Goal: Task Accomplishment & Management: Complete application form

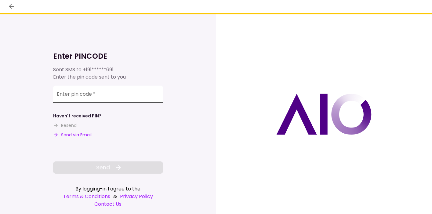
click at [128, 95] on input "Enter pin code   *" at bounding box center [108, 93] width 110 height 17
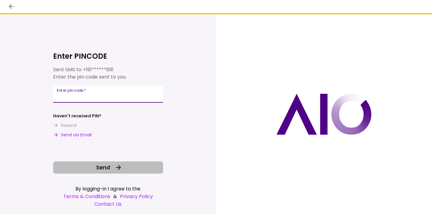
type input "******"
click at [120, 165] on icon at bounding box center [118, 167] width 7 height 7
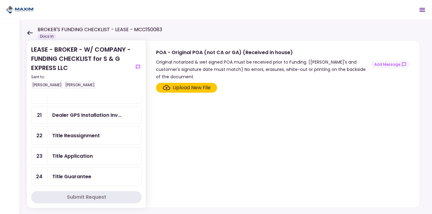
scroll to position [165, 0]
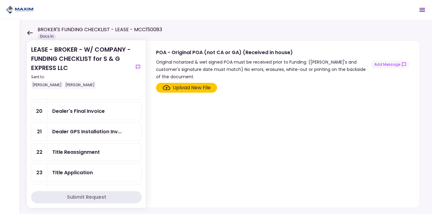
scroll to position [151, 0]
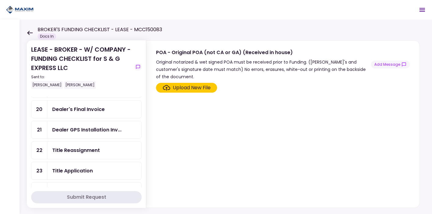
click at [88, 148] on div "Title Reassignment" at bounding box center [76, 150] width 48 height 8
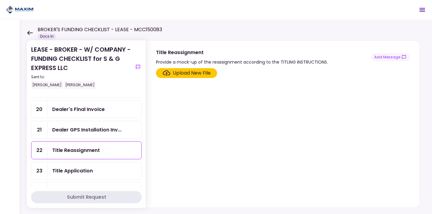
click at [205, 72] on div "Upload New File" at bounding box center [192, 72] width 38 height 7
click at [0, 0] on input "Upload New File" at bounding box center [0, 0] width 0 height 0
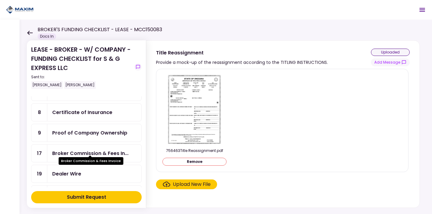
scroll to position [71, 0]
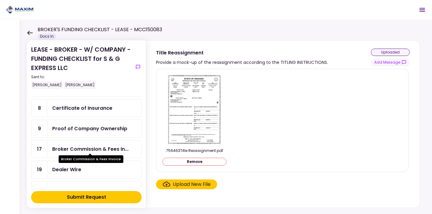
click at [82, 148] on div "Broker Commission & Fees In..." at bounding box center [90, 149] width 76 height 8
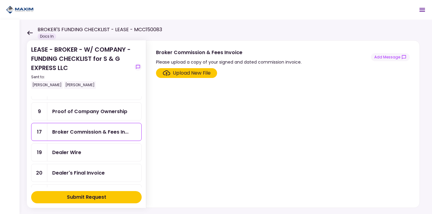
scroll to position [91, 0]
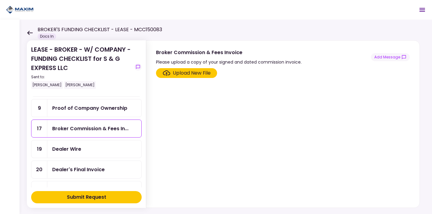
click at [64, 145] on div "Dealer Wire" at bounding box center [66, 149] width 29 height 8
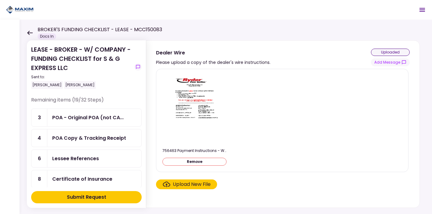
click at [81, 117] on div "POA - Original POA (not CA..." at bounding box center [87, 118] width 71 height 8
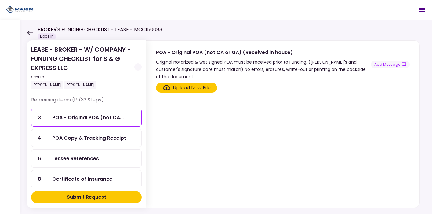
click at [84, 141] on div "POA Copy & Tracking Receipt" at bounding box center [89, 138] width 74 height 8
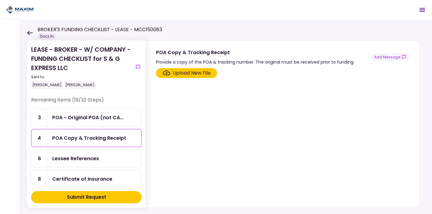
click at [83, 158] on div "Lessee References" at bounding box center [75, 158] width 47 height 8
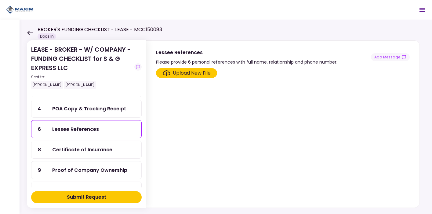
scroll to position [30, 0]
click at [85, 149] on div "Certificate of Insurance" at bounding box center [82, 149] width 60 height 8
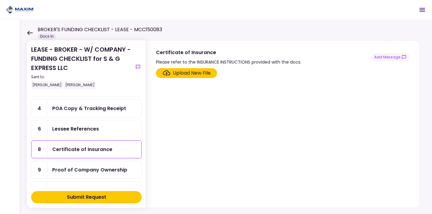
scroll to position [38, 0]
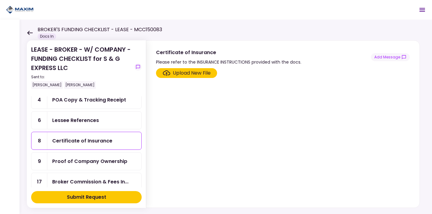
click at [81, 162] on div "Proof of Company Ownership" at bounding box center [89, 161] width 75 height 8
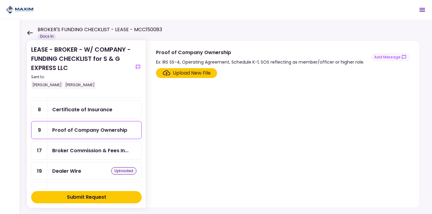
scroll to position [70, 0]
click at [83, 154] on div "Broker Commission & Fees In..." at bounding box center [94, 149] width 94 height 17
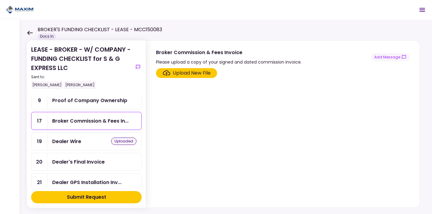
scroll to position [99, 0]
click at [80, 158] on div "Dealer's Final Invoice" at bounding box center [78, 161] width 52 height 8
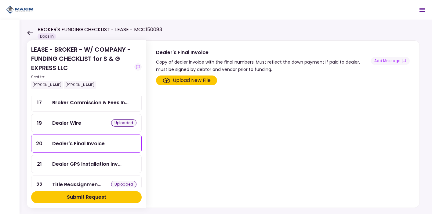
scroll to position [118, 0]
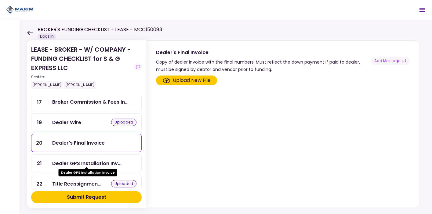
click at [74, 161] on div "Dealer GPS Installation Inv..." at bounding box center [86, 163] width 69 height 8
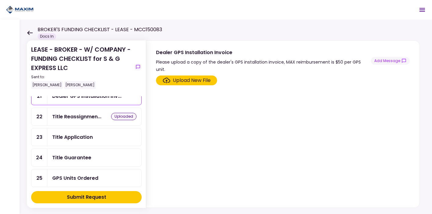
scroll to position [188, 0]
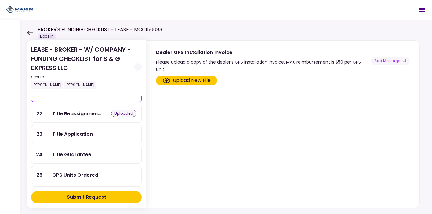
click at [75, 135] on div "Title Application" at bounding box center [94, 133] width 94 height 17
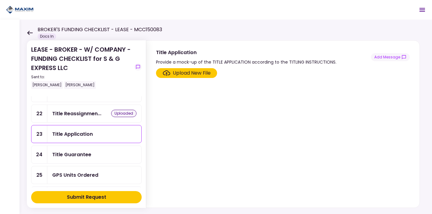
click at [77, 150] on div "Title Guarantee" at bounding box center [71, 154] width 39 height 8
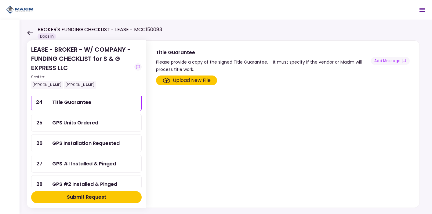
scroll to position [242, 0]
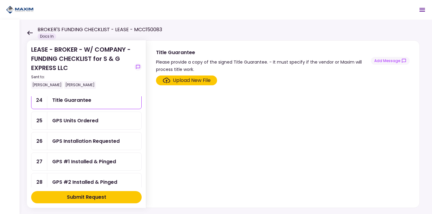
click at [78, 121] on div "GPS Units Ordered" at bounding box center [94, 120] width 94 height 17
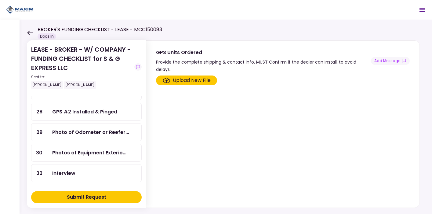
scroll to position [318, 0]
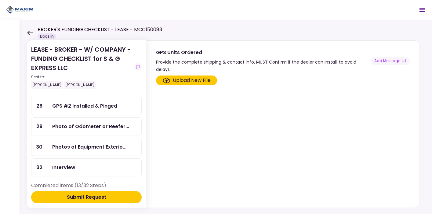
click at [74, 196] on div "Submit Request" at bounding box center [86, 196] width 39 height 7
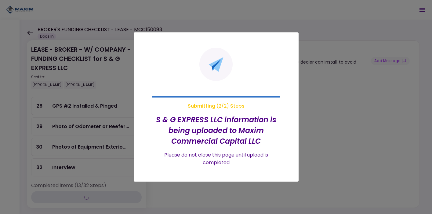
scroll to position [278, 0]
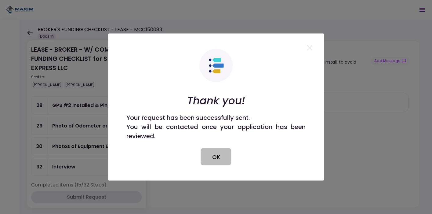
click at [210, 149] on button "OK" at bounding box center [216, 156] width 31 height 17
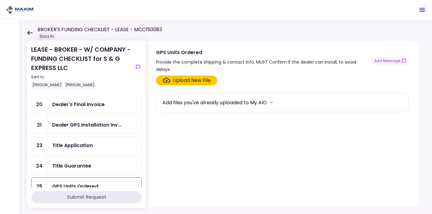
scroll to position [137, 0]
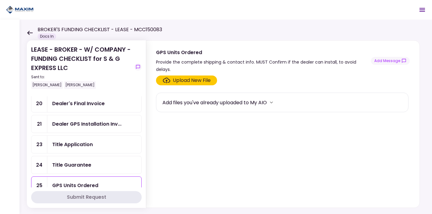
click at [97, 99] on div "Dealer's Final Invoice" at bounding box center [78, 103] width 52 height 8
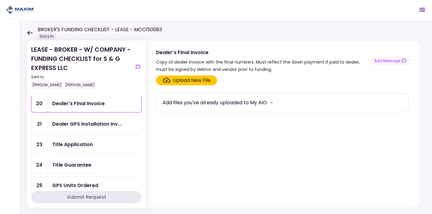
click at [111, 126] on div "Dealer GPS Installation Inv..." at bounding box center [94, 123] width 94 height 17
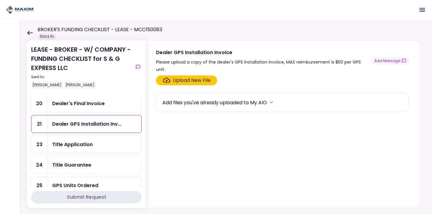
click at [101, 144] on div "Title Application" at bounding box center [94, 144] width 84 height 8
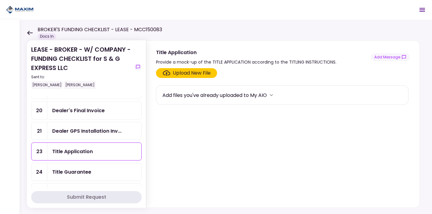
scroll to position [132, 0]
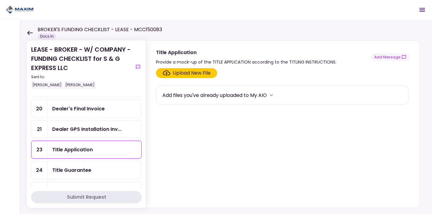
click at [83, 169] on div "Title Guarantee" at bounding box center [71, 170] width 39 height 8
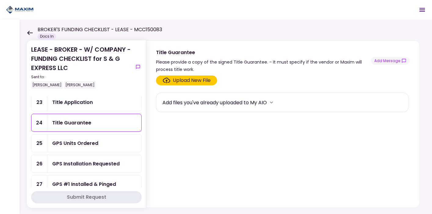
scroll to position [167, 0]
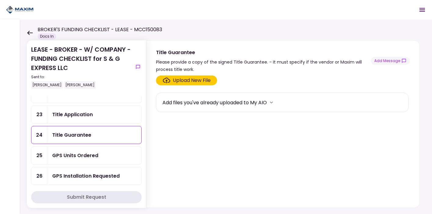
click at [86, 112] on div "Title Application" at bounding box center [72, 114] width 41 height 8
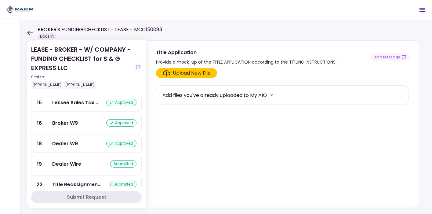
scroll to position [565, 0]
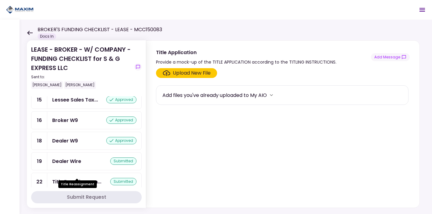
click at [70, 178] on div "Title Reassignmen..." at bounding box center [76, 182] width 49 height 8
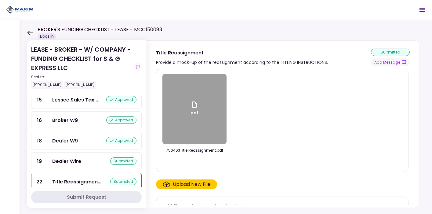
click at [188, 86] on div "pdf" at bounding box center [194, 109] width 64 height 70
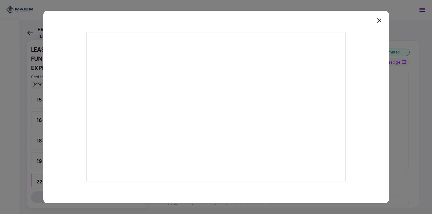
click at [380, 21] on icon at bounding box center [378, 20] width 7 height 7
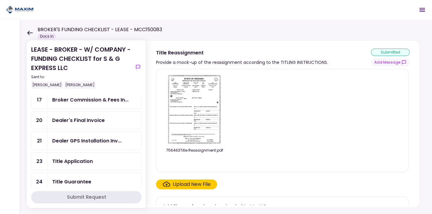
scroll to position [134, 0]
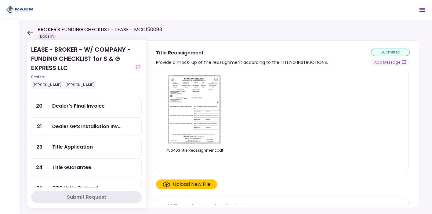
click at [79, 145] on div "Title Application" at bounding box center [72, 147] width 41 height 8
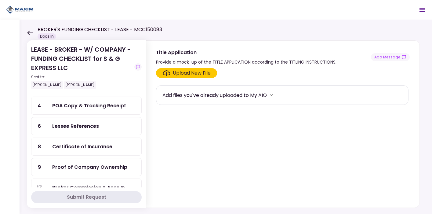
scroll to position [49, 0]
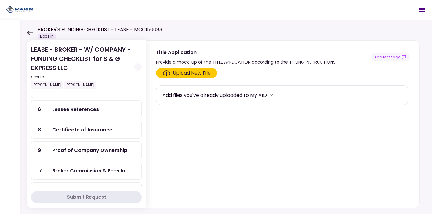
click at [111, 155] on div "Proof of Company Ownership" at bounding box center [94, 149] width 94 height 17
click at [102, 163] on div "Broker Commission & Fees In..." at bounding box center [94, 170] width 94 height 17
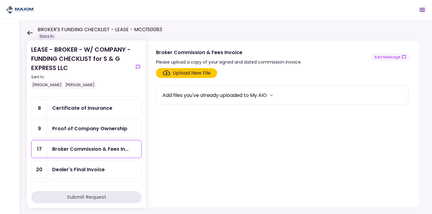
scroll to position [72, 0]
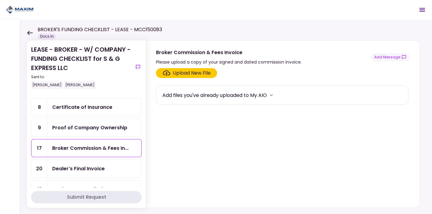
click at [94, 167] on div "Dealer's Final Invoice" at bounding box center [78, 168] width 52 height 8
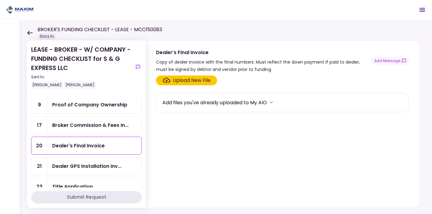
scroll to position [95, 0]
click at [94, 167] on div "Dealer GPS Installation Invoice" at bounding box center [88, 173] width 59 height 12
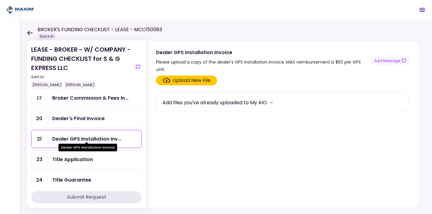
scroll to position [123, 0]
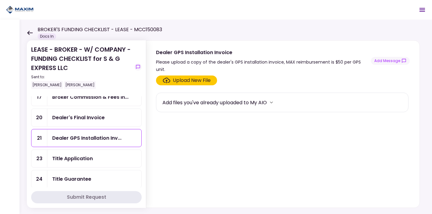
click at [91, 157] on div "Title Application" at bounding box center [72, 158] width 41 height 8
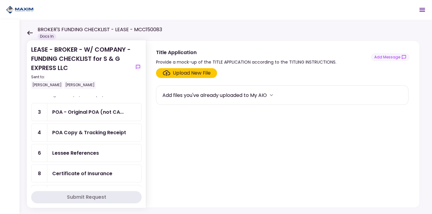
scroll to position [7, 0]
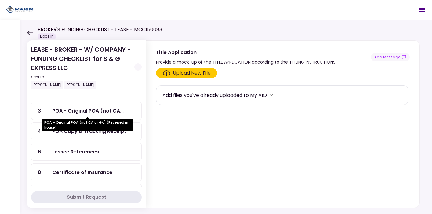
click at [84, 110] on div "POA - Original POA (not CA..." at bounding box center [87, 111] width 71 height 8
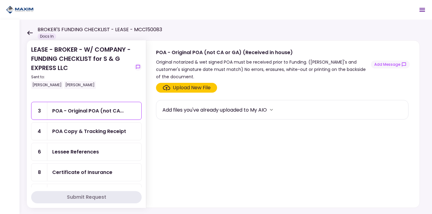
click at [84, 132] on div "POA Copy & Tracking Receipt" at bounding box center [89, 131] width 74 height 8
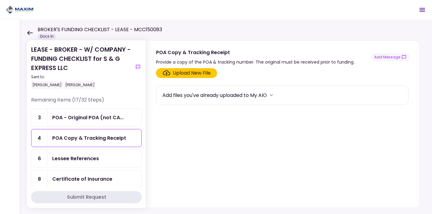
scroll to position [52, 0]
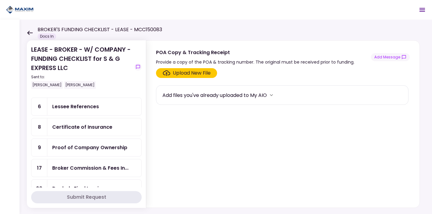
click at [84, 103] on div "Lessee References" at bounding box center [75, 107] width 47 height 8
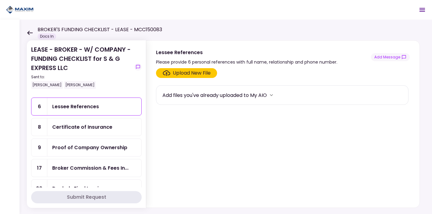
scroll to position [45, 0]
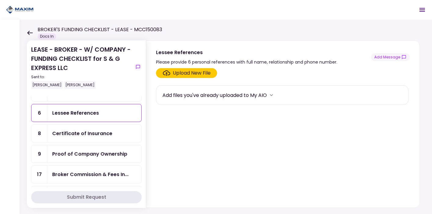
click at [76, 130] on div "Certificate of Insurance" at bounding box center [82, 133] width 60 height 8
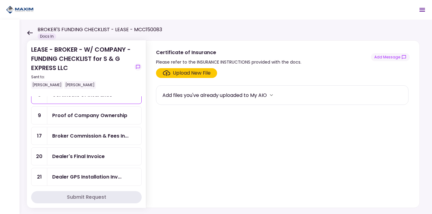
scroll to position [86, 0]
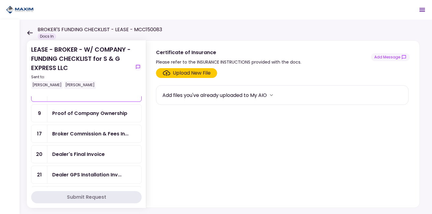
click at [74, 106] on div "Proof of Company Ownership" at bounding box center [94, 112] width 94 height 17
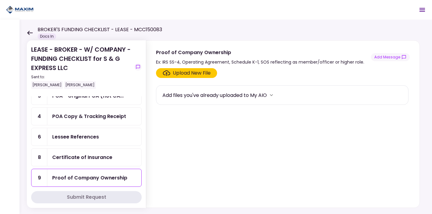
scroll to position [22, 0]
